Goal: Task Accomplishment & Management: Manage account settings

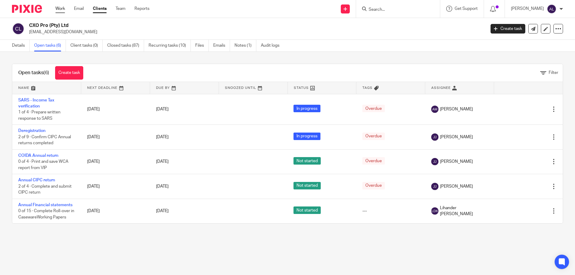
click at [59, 8] on link "Work" at bounding box center [60, 9] width 10 height 6
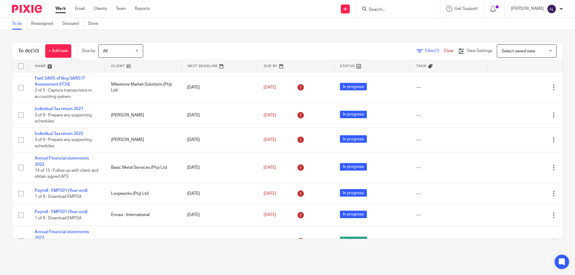
click at [43, 63] on link at bounding box center [67, 66] width 76 height 12
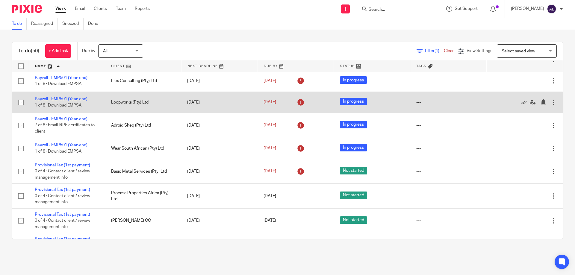
scroll to position [839, 0]
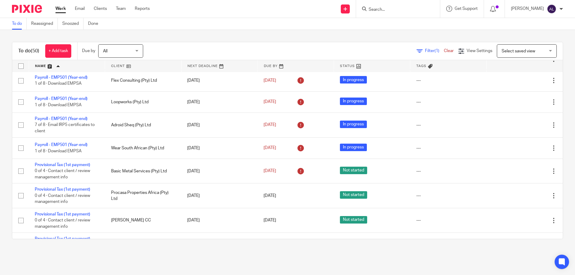
click at [141, 249] on div "To do (50) + Add task Due by All All [DATE] [DATE] This week Next week This mon…" at bounding box center [287, 140] width 575 height 221
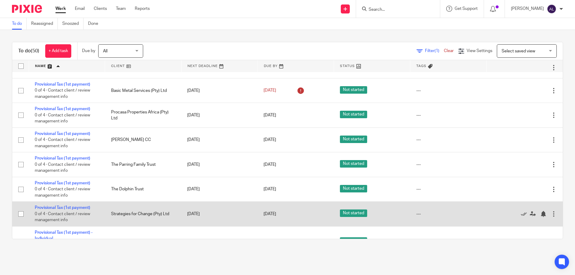
scroll to position [1030, 0]
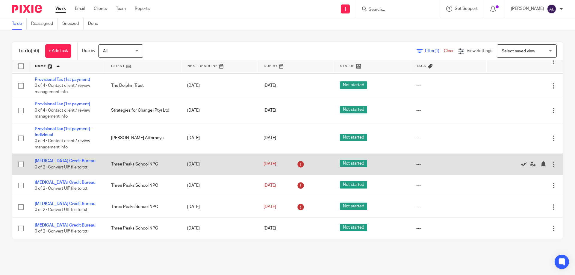
click at [521, 164] on icon at bounding box center [524, 165] width 6 height 6
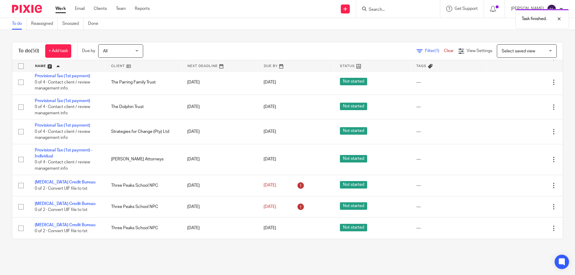
scroll to position [1008, 0]
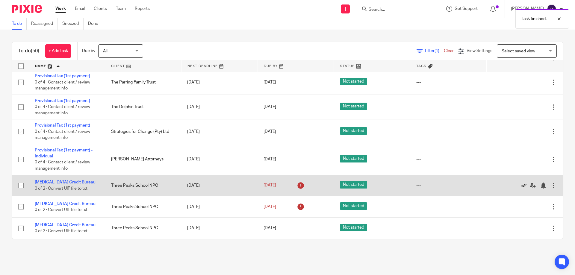
click at [521, 186] on icon at bounding box center [524, 186] width 6 height 6
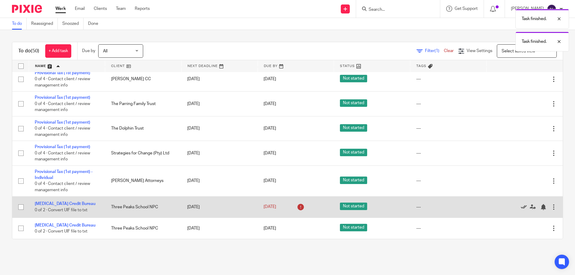
click at [521, 207] on icon at bounding box center [524, 207] width 6 height 6
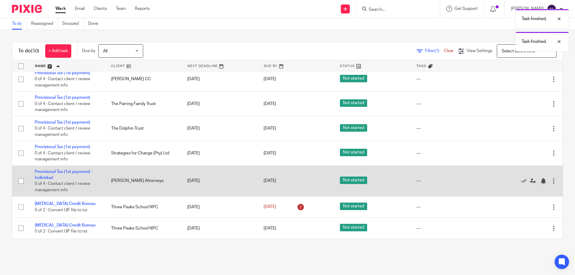
scroll to position [965, 0]
